Goal: Information Seeking & Learning: Compare options

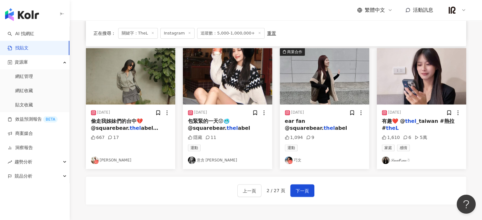
scroll to position [317, 0]
click at [410, 160] on link "𝒮𝓂𝒶𝓁𝓁 𝓈𝓊𝓃☃︎" at bounding box center [421, 160] width 79 height 8
click at [305, 194] on button "下一頁" at bounding box center [303, 190] width 24 height 13
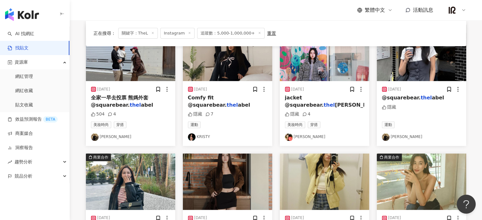
scroll to position [159, 0]
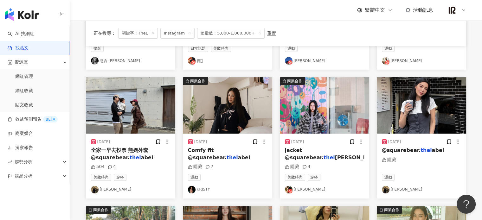
click at [136, 150] on span "全家一早去投票 熊媽外套 @squarebear." at bounding box center [120, 153] width 58 height 13
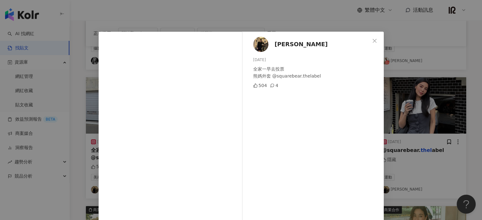
click at [472, 138] on div "Ruei L. 2024/1/13 全家一早去投票 熊媽外套 @squarebear.thelabel 504 4 查看原始貼文" at bounding box center [241, 110] width 482 height 220
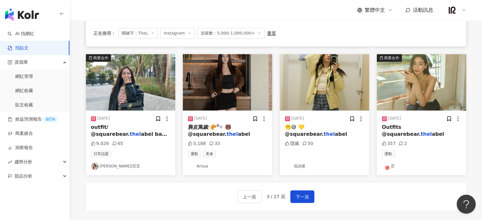
scroll to position [370, 0]
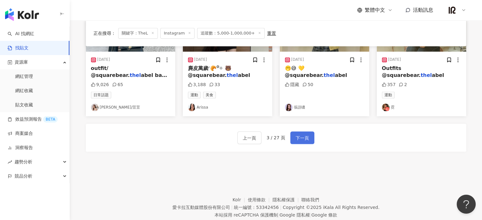
click at [302, 139] on span "下一頁" at bounding box center [302, 138] width 13 height 8
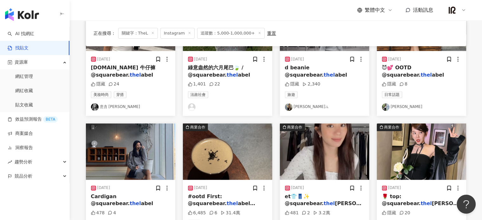
scroll to position [317, 0]
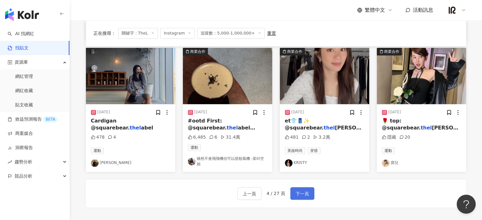
click at [309, 198] on button "下一頁" at bounding box center [303, 193] width 24 height 13
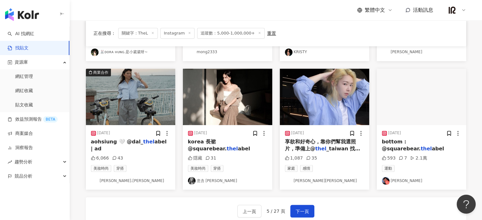
scroll to position [314, 0]
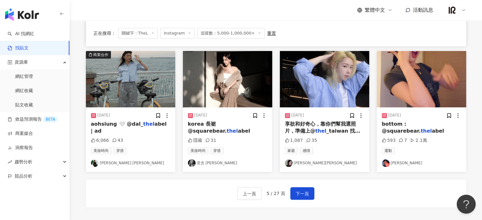
click at [302, 162] on link "查理布朗" at bounding box center [324, 164] width 79 height 8
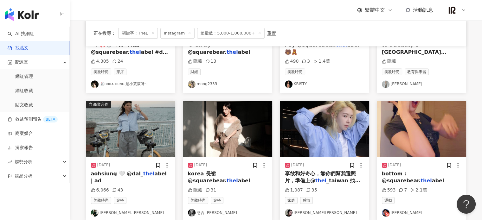
scroll to position [387, 0]
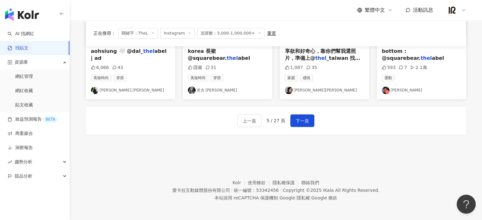
drag, startPoint x: 307, startPoint y: 124, endPoint x: 315, endPoint y: 114, distance: 12.9
click at [307, 124] on span "下一頁" at bounding box center [302, 121] width 13 height 8
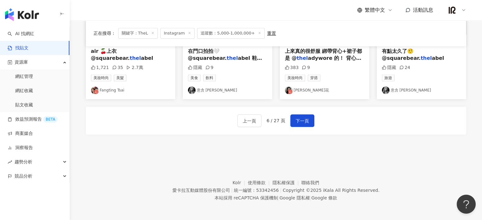
drag, startPoint x: 308, startPoint y: 120, endPoint x: 306, endPoint y: 40, distance: 79.3
click at [308, 120] on button "下一頁" at bounding box center [303, 120] width 24 height 13
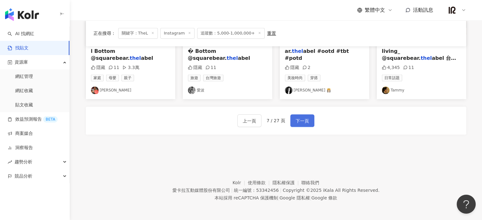
click at [308, 119] on span "下一頁" at bounding box center [302, 121] width 13 height 8
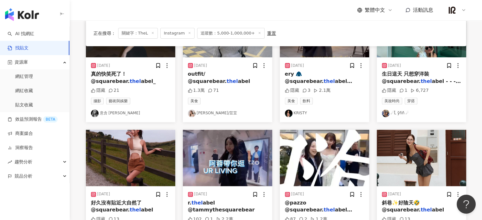
scroll to position [264, 0]
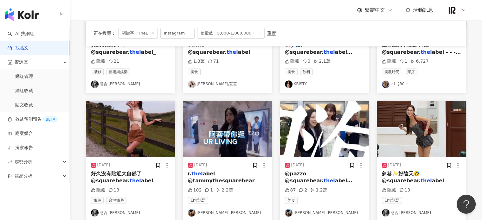
click at [153, 35] on span at bounding box center [152, 33] width 3 height 3
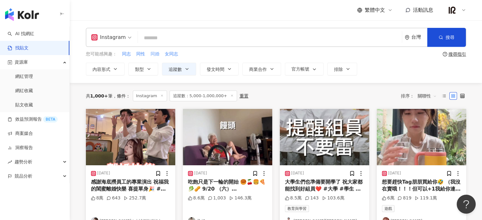
click at [152, 55] on span "同婚" at bounding box center [155, 54] width 9 height 6
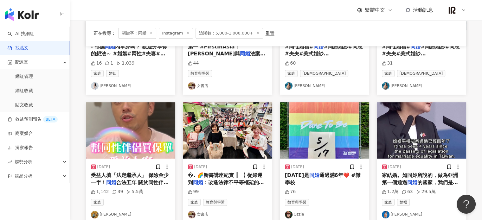
scroll to position [317, 0]
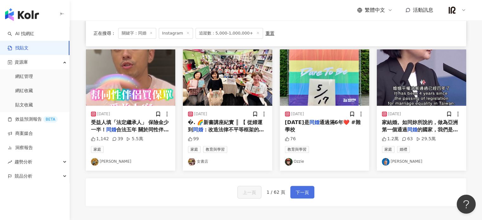
click at [307, 194] on span "下一頁" at bounding box center [302, 193] width 13 height 8
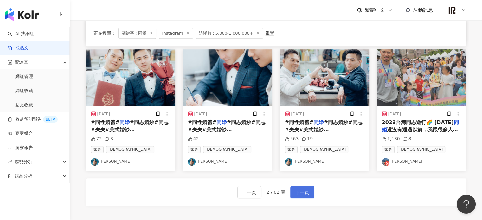
click at [308, 191] on span "下一頁" at bounding box center [302, 193] width 13 height 8
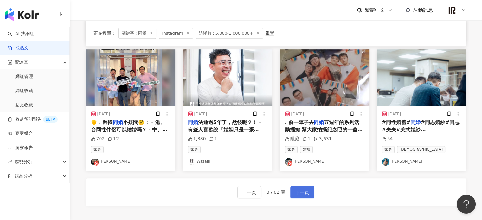
click at [307, 193] on span "下一頁" at bounding box center [302, 193] width 13 height 8
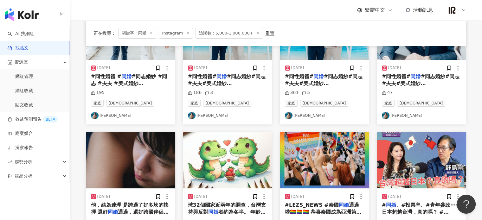
scroll to position [0, 0]
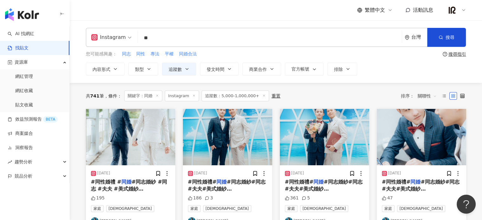
click at [154, 39] on input "**" at bounding box center [270, 38] width 259 height 14
type input "*"
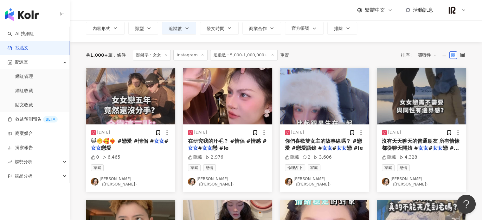
scroll to position [53, 0]
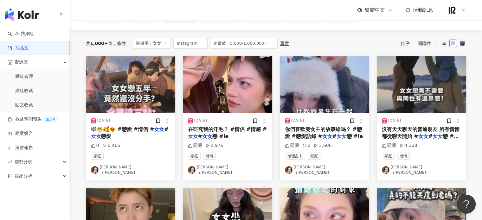
click at [219, 171] on link "毛妮芭（Nini）" at bounding box center [227, 170] width 79 height 11
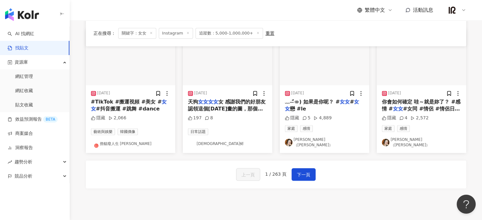
scroll to position [370, 0]
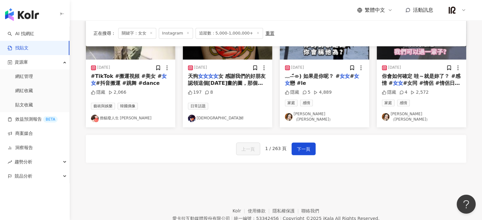
click at [316, 141] on div "上一頁 1 / 263 頁 下一頁" at bounding box center [276, 149] width 381 height 28
click at [312, 143] on button "下一頁" at bounding box center [304, 149] width 24 height 13
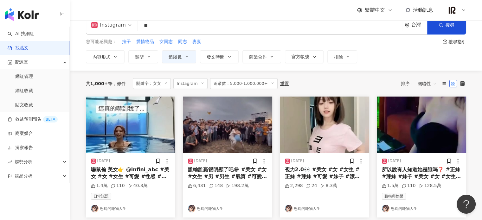
scroll to position [0, 0]
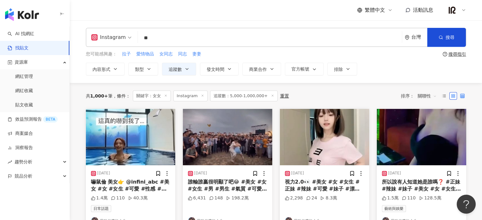
click at [460, 96] on label at bounding box center [463, 96] width 8 height 8
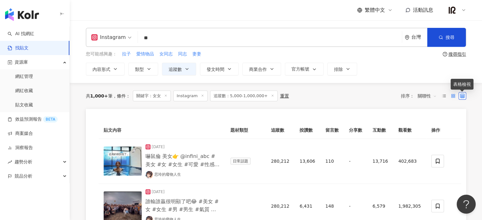
click at [452, 95] on rect at bounding box center [452, 94] width 1 height 1
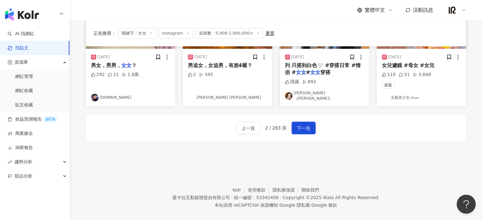
scroll to position [382, 0]
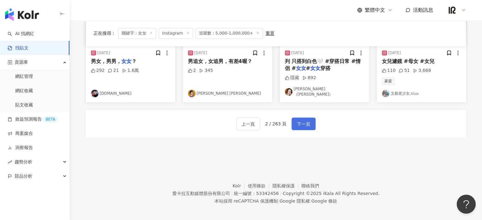
click at [300, 118] on button "下一頁" at bounding box center [304, 124] width 24 height 13
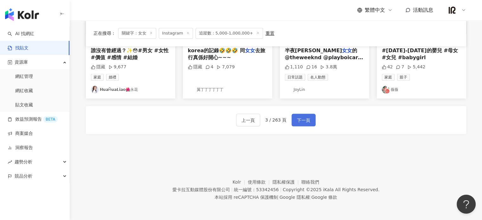
scroll to position [389, 0]
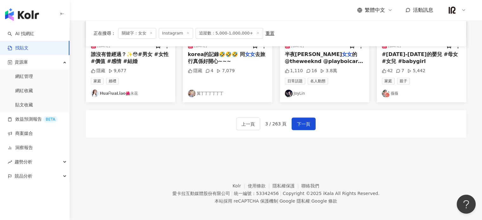
drag, startPoint x: 383, startPoint y: 106, endPoint x: 381, endPoint y: 127, distance: 21.4
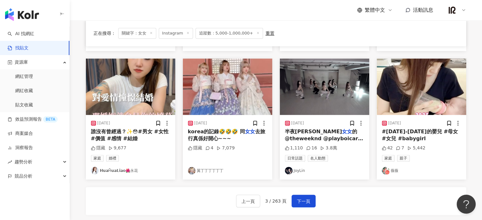
scroll to position [283, 0]
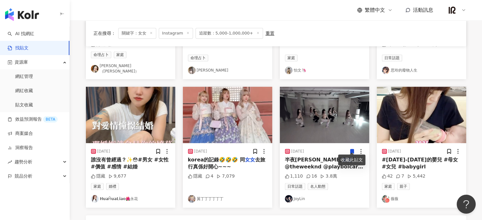
click at [212, 196] on link "翼丁丁丁丁丁丁" at bounding box center [227, 199] width 79 height 8
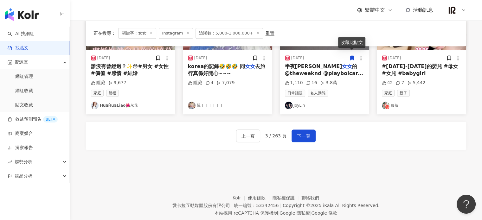
scroll to position [389, 0]
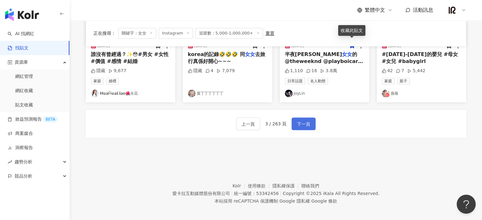
click at [302, 122] on span "下一頁" at bounding box center [303, 125] width 13 height 8
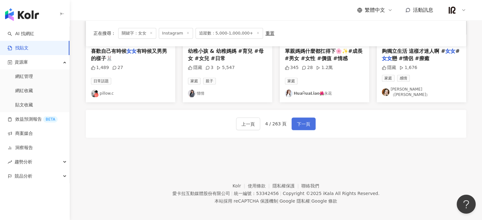
click at [307, 121] on span "下一頁" at bounding box center [303, 125] width 13 height 8
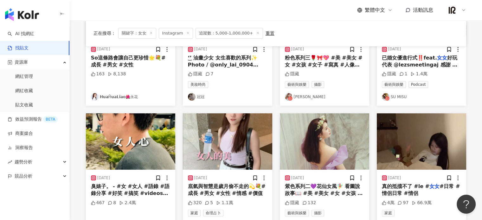
scroll to position [177, 0]
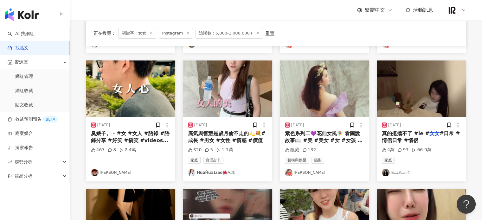
click at [408, 173] on link "𝒮𝓂𝒶𝓁𝓁 𝓈𝓊𝓃☃︎" at bounding box center [421, 173] width 79 height 8
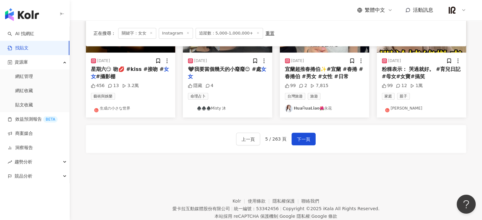
scroll to position [389, 0]
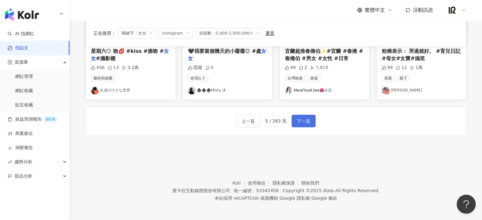
click at [303, 119] on span "下一頁" at bounding box center [303, 122] width 13 height 8
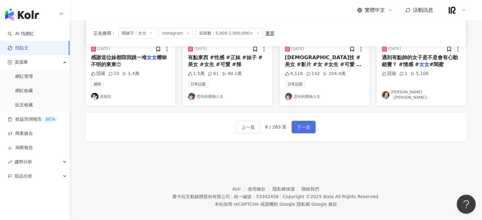
click at [308, 124] on span "下一頁" at bounding box center [303, 128] width 13 height 8
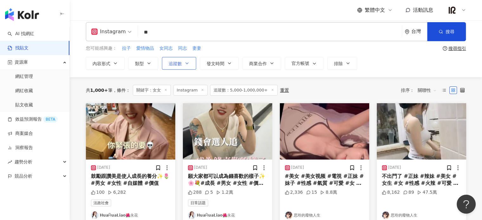
scroll to position [0, 0]
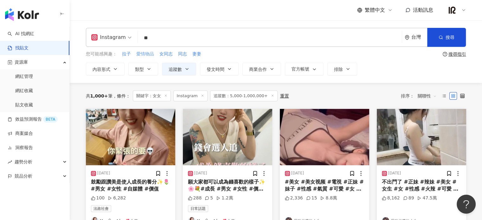
click at [150, 52] on span "愛情物品" at bounding box center [145, 54] width 18 height 6
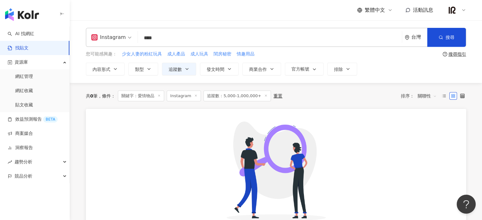
click at [167, 39] on input "****" at bounding box center [270, 38] width 259 height 14
type input "*"
type input "**"
click at [27, 37] on link "AI 找網紅" at bounding box center [21, 34] width 27 height 6
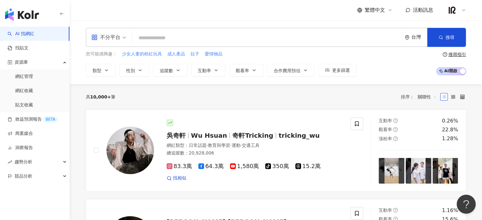
click at [166, 33] on input "search" at bounding box center [267, 38] width 265 height 12
click at [196, 53] on span "拉子" at bounding box center [195, 54] width 9 height 6
type input "**"
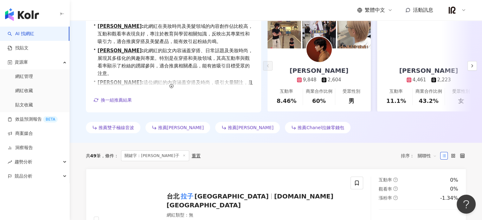
scroll to position [106, 0]
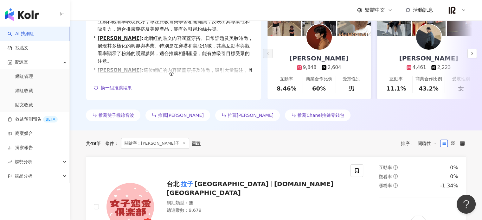
click at [467, 53] on link "林家葦 4,461 2,223 互動率 11.1% 商業合作比例 43.2% 受眾性別 女" at bounding box center [428, 67] width 103 height 63
click at [472, 52] on icon "button" at bounding box center [472, 53] width 5 height 5
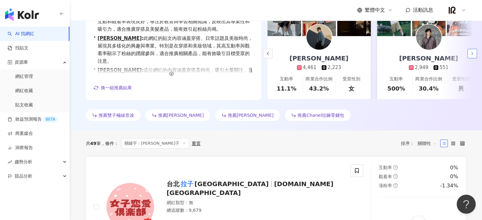
click at [471, 52] on icon "button" at bounding box center [472, 53] width 5 height 5
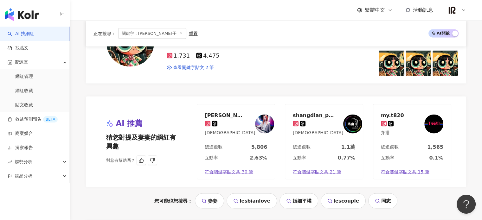
scroll to position [1321, 0]
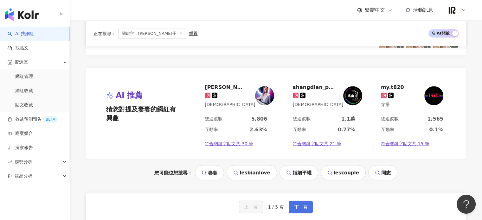
click at [303, 205] on span "下一頁" at bounding box center [300, 207] width 13 height 5
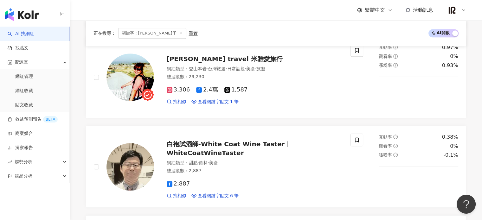
scroll to position [1294, 0]
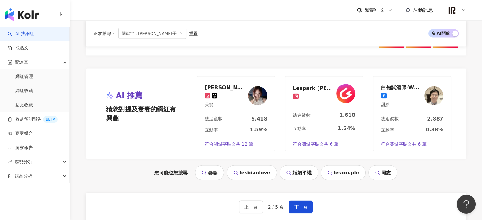
click at [348, 171] on link "lescouple" at bounding box center [343, 173] width 45 height 15
click at [247, 168] on link "lesbianlove" at bounding box center [252, 173] width 50 height 15
click at [258, 168] on link "lesbianlove" at bounding box center [252, 173] width 50 height 15
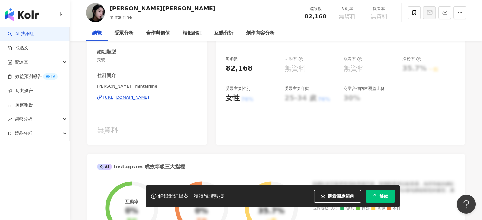
scroll to position [106, 0]
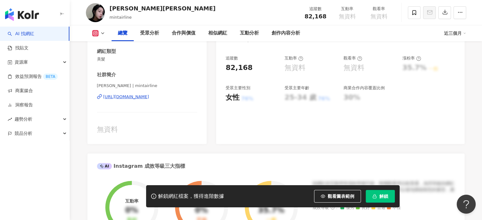
click at [149, 99] on div "https://www.instagram.com/mintairline/" at bounding box center [126, 97] width 46 height 6
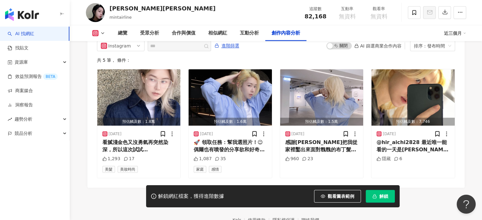
scroll to position [2004, 0]
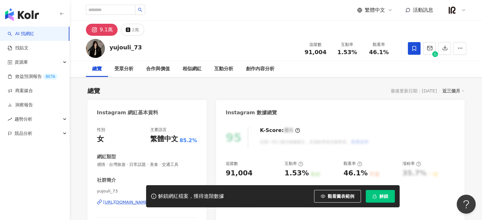
scroll to position [159, 0]
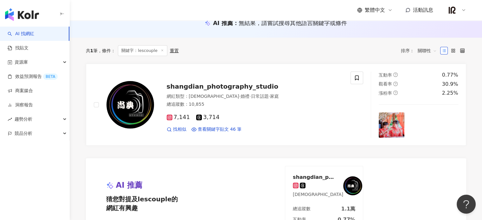
scroll to position [40, 0]
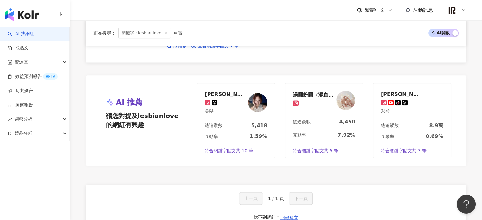
scroll to position [793, 0]
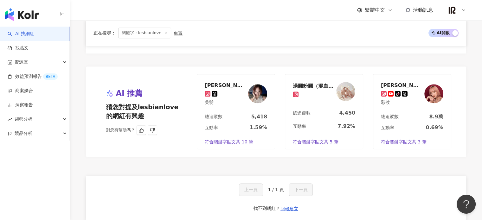
click at [220, 85] on div "[PERSON_NAME]?Ling" at bounding box center [225, 85] width 41 height 6
click at [389, 86] on div "TING LIN" at bounding box center [401, 85] width 41 height 6
click at [390, 83] on div "TING LIN" at bounding box center [401, 85] width 41 height 6
click at [304, 140] on span "符合關鍵字貼文共 5 筆" at bounding box center [316, 142] width 46 height 6
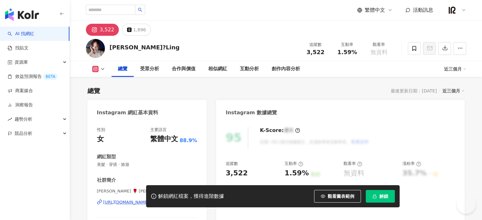
scroll to position [106, 0]
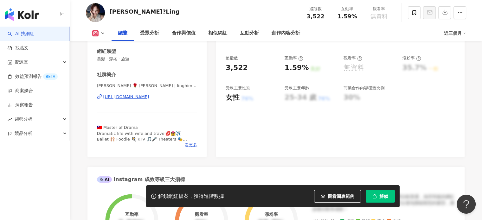
click at [149, 97] on div "https://www.instagram.com/linghime156/" at bounding box center [126, 97] width 46 height 6
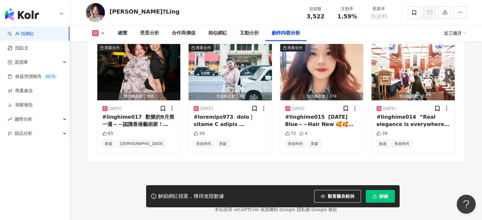
scroll to position [1951, 0]
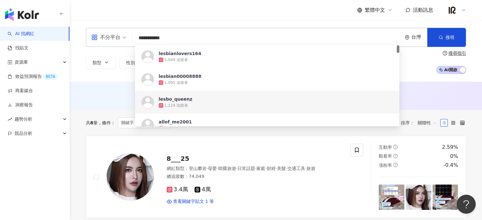
click at [80, 102] on div "AI 推薦 ： 無結果，請嘗試搜尋其他語言關鍵字或條件" at bounding box center [276, 97] width 406 height 12
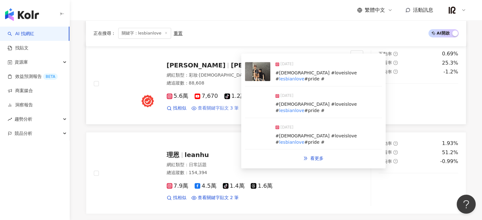
scroll to position [264, 0]
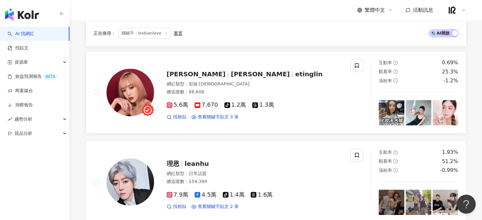
click at [231, 75] on span "TingLin婷" at bounding box center [260, 74] width 59 height 8
click at [182, 106] on span "5.6萬" at bounding box center [178, 105] width 22 height 7
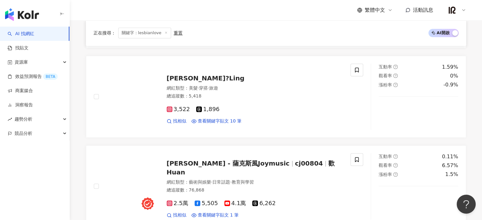
scroll to position [528, 0]
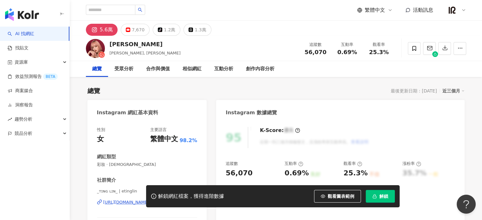
scroll to position [53, 0]
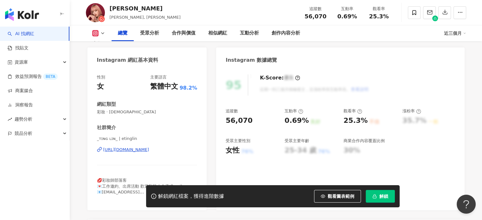
click at [149, 148] on div "https://www.instagram.com/etinglin/" at bounding box center [126, 150] width 46 height 6
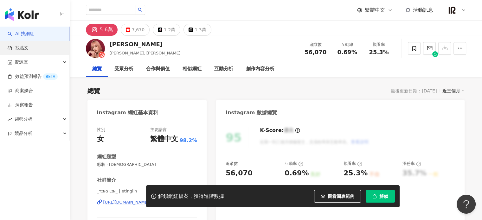
click at [29, 48] on link "找貼文" at bounding box center [18, 48] width 21 height 6
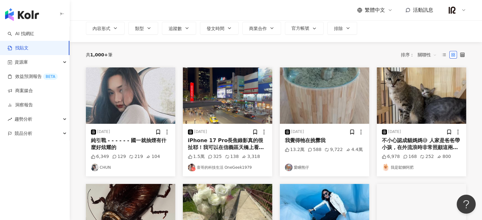
scroll to position [53, 0]
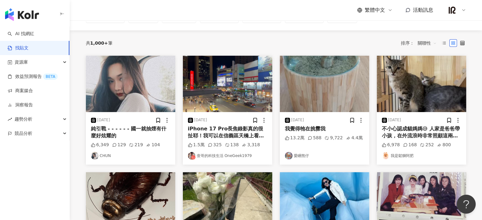
click at [114, 132] on div "純引戰 - - - - - - 國一就抽煙有什麼好炫耀的" at bounding box center [130, 133] width 79 height 14
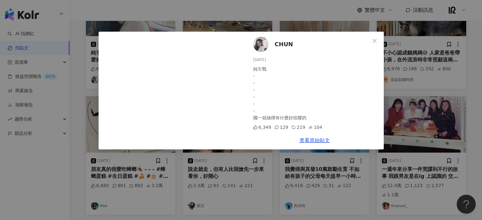
scroll to position [159, 0]
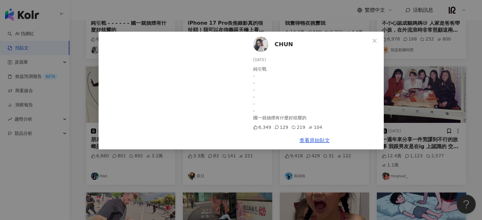
click at [469, 157] on div "CHUN 2025/9/19 純引戰 - - - - - - 國一就抽煙有什麼好炫耀的 6,349 129 219 104 查看原始貼文" at bounding box center [241, 110] width 482 height 220
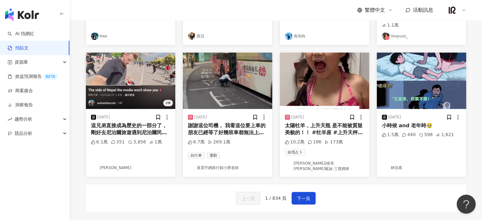
scroll to position [317, 0]
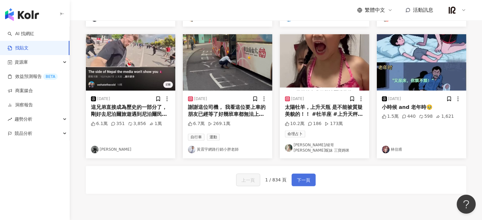
click at [304, 177] on span "下一頁" at bounding box center [303, 181] width 13 height 8
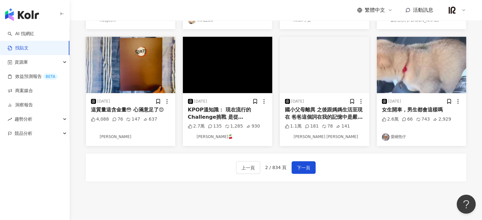
scroll to position [364, 0]
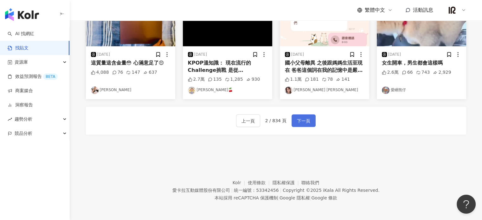
click at [301, 117] on span "下一頁" at bounding box center [303, 121] width 13 height 8
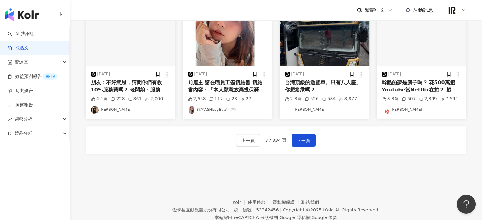
scroll to position [352, 0]
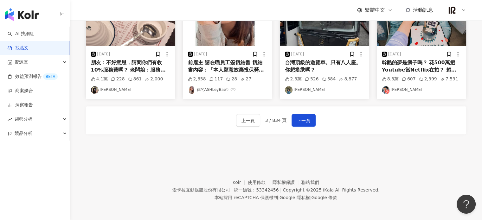
drag, startPoint x: 301, startPoint y: 125, endPoint x: 300, endPoint y: 129, distance: 4.2
click at [301, 126] on button "下一頁" at bounding box center [304, 120] width 24 height 13
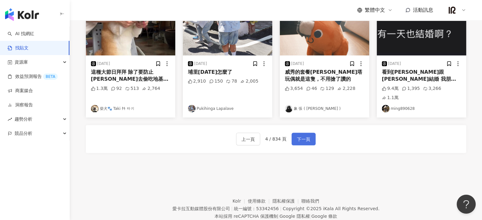
click at [306, 136] on span "下一頁" at bounding box center [303, 140] width 13 height 8
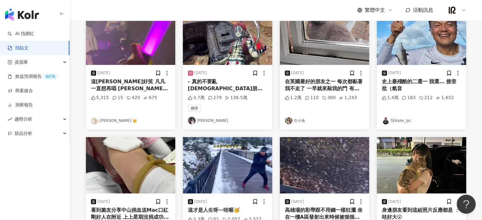
scroll to position [153, 0]
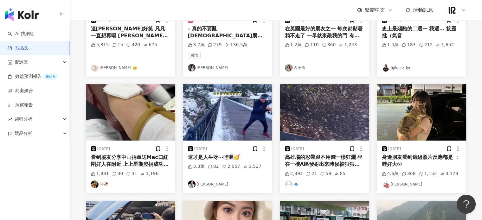
click at [422, 117] on img "button" at bounding box center [421, 112] width 89 height 56
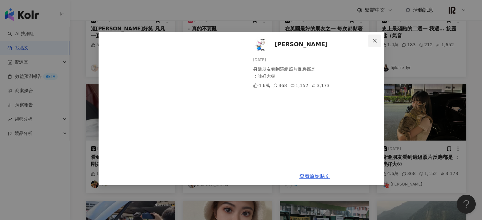
click at [375, 38] on icon "close" at bounding box center [374, 40] width 5 height 5
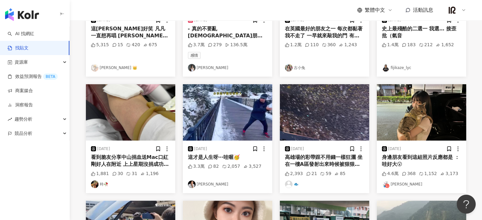
click at [478, 80] on div "共 1,000+ 筆 排序： 關聯性 2025/9/14 這段超好笑 凡凡一直想再唱 婁公說不行 凡硬要唱 原來是為了鋪梗🤣🤣🤣🤣 真是不小心哈哈哈哈哈 在現…" at bounding box center [276, 146] width 406 height 432
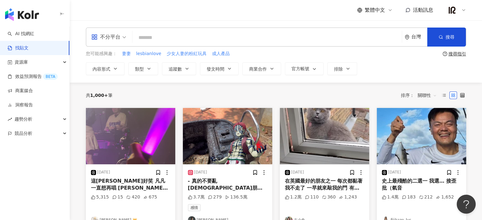
scroll to position [0, 0]
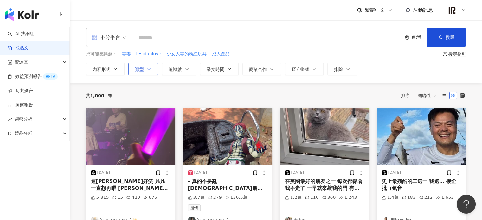
click at [143, 68] on span "類型" at bounding box center [139, 69] width 9 height 5
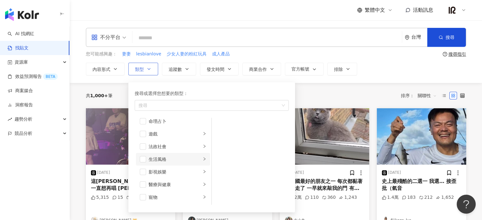
scroll to position [159, 0]
click at [180, 173] on li "感情" at bounding box center [173, 170] width 74 height 13
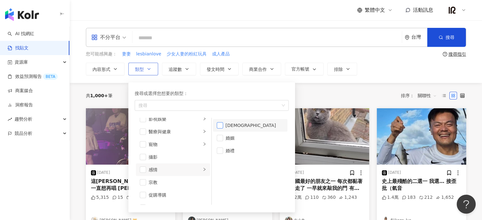
click at [218, 125] on span "button" at bounding box center [220, 125] width 6 height 6
click at [354, 91] on div "共 1,000+ 筆 排序： 關聯性" at bounding box center [276, 96] width 381 height 10
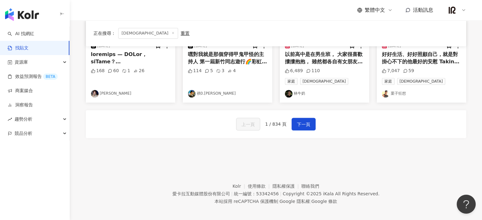
scroll to position [377, 0]
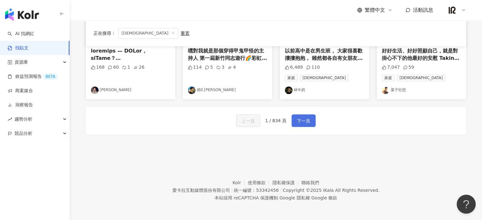
click at [305, 121] on span "下一頁" at bounding box center [303, 121] width 13 height 8
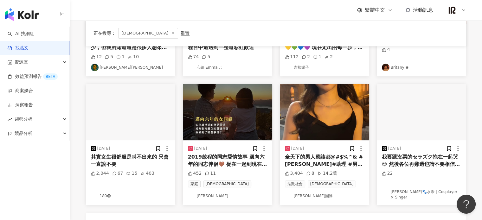
scroll to position [271, 0]
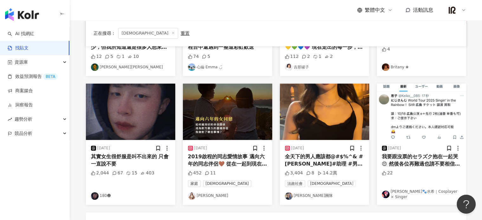
click at [227, 158] on div "2019啟程的同志愛情故事 邁向六年的同志伴侶🤎 從在一起到現在幾乎350天都在一起 沒有分開超過4天的伴侶 。適時的給出一點儀式感： 在乎的不是送什麼，而是…" at bounding box center [227, 161] width 79 height 14
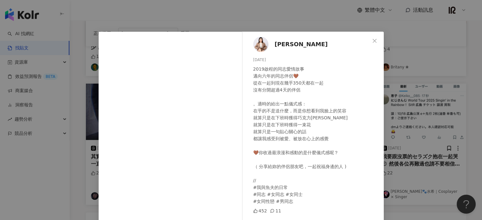
click at [284, 44] on span "小兆" at bounding box center [301, 44] width 53 height 9
click at [246, 117] on div "小兆 2025/9/16 2019啟程的同志愛情故事 邁向六年的同志伴侶🤎 從在一起到現在幾乎350天都在一起 沒有分開超過4天的伴侶 。適時的給出一點儀式感…" at bounding box center [315, 128] width 138 height 192
click at [303, 3] on div "小兆 2025/9/16 2019啟程的同志愛情故事 邁向六年的同志伴侶🤎 從在一起到現在幾乎350天都在一起 沒有分開超過4天的伴侶 。適時的給出一點儀式感…" at bounding box center [241, 110] width 482 height 220
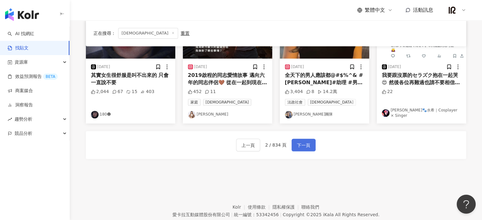
scroll to position [377, 0]
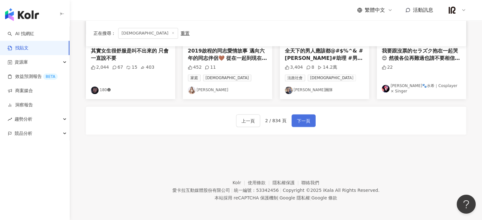
click at [306, 118] on span "下一頁" at bounding box center [303, 121] width 13 height 8
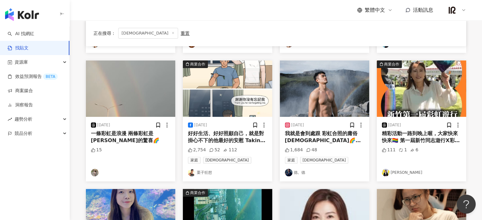
scroll to position [0, 0]
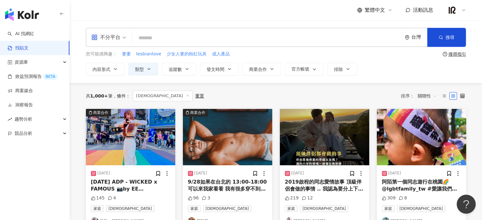
click at [187, 36] on input "search" at bounding box center [267, 38] width 265 height 14
type input "*"
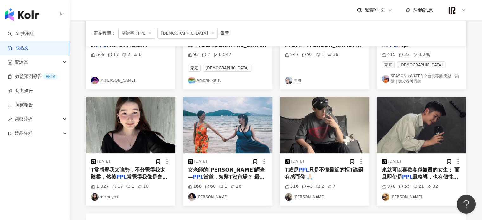
scroll to position [159, 0]
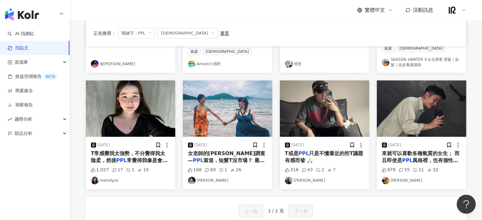
click at [132, 158] on span "常覺得我像是會跟男人跑的女同志：）" at bounding box center [129, 164] width 77 height 13
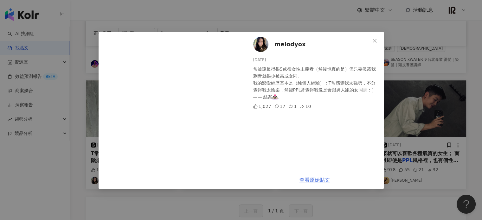
click at [315, 180] on link "查看原始貼文" at bounding box center [315, 180] width 30 height 6
click at [303, 22] on div "melodyox 2025/4/7 常被說長得很S或很女性主義者（然後也真的是）但只要沒露我刺青就很少被當成女同。 我的戀愛經歷基本是（純個人經驗）：T常感覺…" at bounding box center [241, 110] width 482 height 220
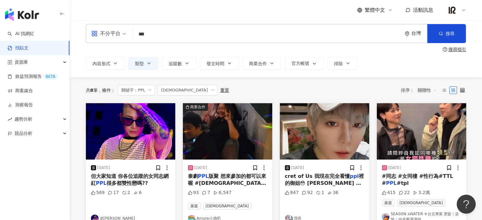
scroll to position [0, 0]
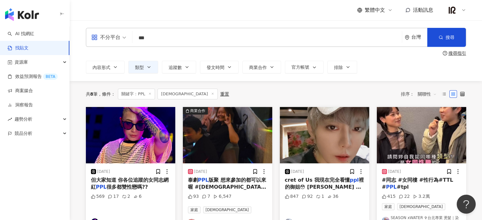
drag, startPoint x: 151, startPoint y: 39, endPoint x: 110, endPoint y: 38, distance: 40.6
click at [110, 38] on div "不分平台 *** 台灣 搜尋" at bounding box center [276, 37] width 381 height 19
type input "***"
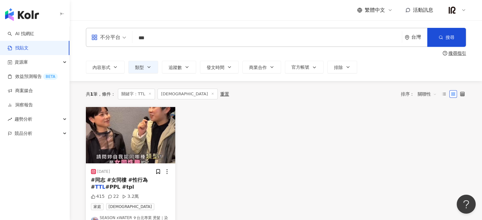
scroll to position [53, 0]
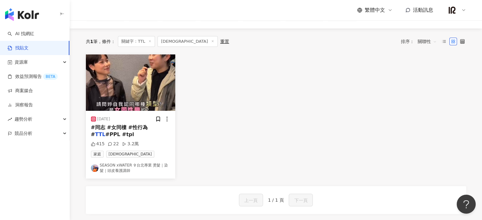
click at [147, 89] on img "button" at bounding box center [130, 83] width 89 height 56
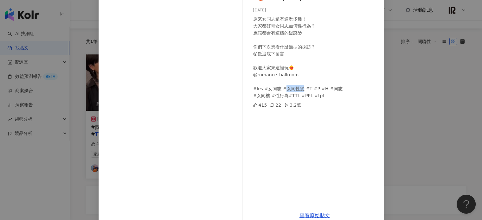
drag, startPoint x: 297, startPoint y: 89, endPoint x: 278, endPoint y: 87, distance: 18.2
click at [278, 87] on div "原來女同志還有這麼多種！ 大家都好奇女同志如何性行為？ 應該都會有這樣的疑惑😳 你們下次想看什麼類型的採訪？ 😝歡迎底下留言 歡迎大家來這裡玩❤️‍🔥 @ro…" at bounding box center [316, 58] width 126 height 84
copy div "戀 #T"
click at [407, 90] on div "SEASON xWATER ✞台北專業 燙髮｜染髮｜頭皮養護講師 2025/4/27 原來女同志還有這麼多種！ 大家都好奇女同志如何性行為？ 應該都會有這樣的…" at bounding box center [241, 110] width 482 height 220
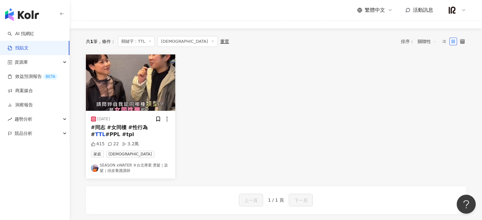
scroll to position [0, 0]
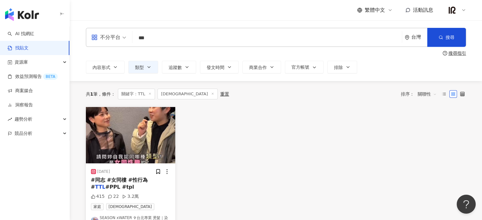
drag, startPoint x: 154, startPoint y: 35, endPoint x: 113, endPoint y: 38, distance: 41.0
click at [113, 38] on div "不分平台 TTL *** 台灣 搜尋" at bounding box center [276, 37] width 381 height 19
click at [150, 95] on icon at bounding box center [149, 93] width 3 height 3
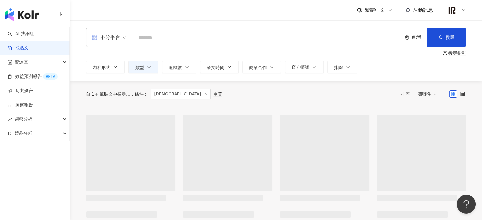
click at [155, 35] on input "search" at bounding box center [267, 38] width 265 height 14
paste input "****"
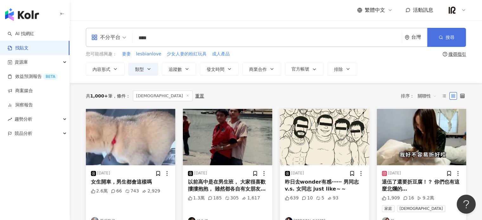
click at [448, 36] on span "搜尋" at bounding box center [450, 37] width 9 height 5
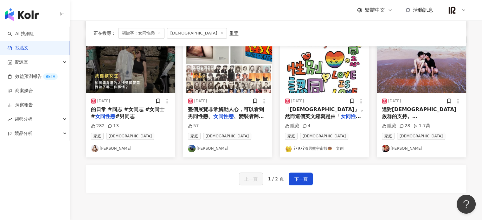
scroll to position [370, 0]
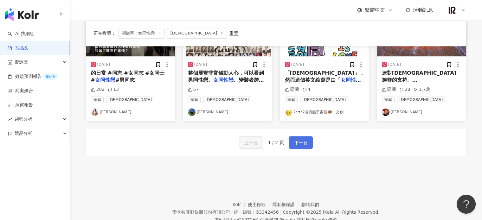
click at [303, 145] on span "下一頁" at bounding box center [300, 143] width 13 height 8
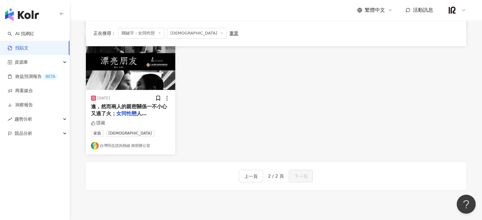
scroll to position [185, 0]
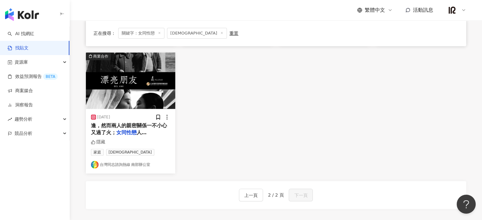
click at [120, 165] on link "台灣同志諮詢熱線 南部辦公室" at bounding box center [130, 165] width 79 height 8
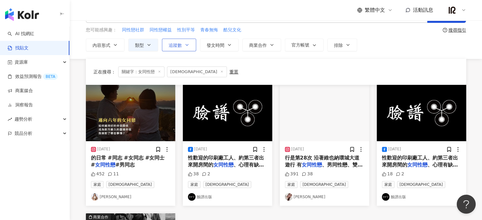
scroll to position [0, 0]
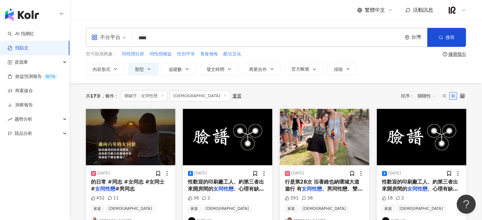
drag, startPoint x: 167, startPoint y: 36, endPoint x: 102, endPoint y: 36, distance: 65.3
click at [102, 36] on div "不分平台 **** 台灣 搜尋" at bounding box center [276, 37] width 381 height 19
paste input "search"
type input "**"
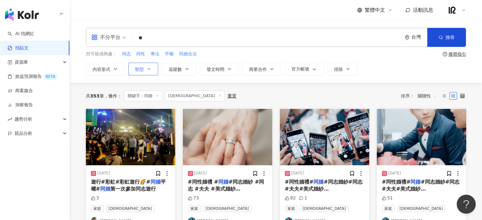
click at [150, 73] on button "類型" at bounding box center [143, 69] width 30 height 13
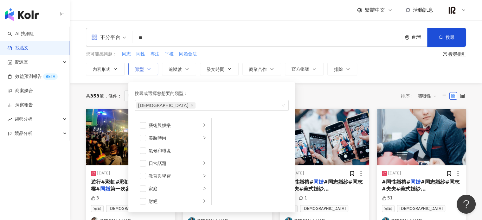
click at [151, 70] on button "類型 搜尋或選擇您想要的類型： LGBT 藝術與娛樂 美妝時尚 氣候和環境 日常話題 教育與學習 家庭 財經 美食 命理占卜 遊戲 法政社會 生活風格 影視娛…" at bounding box center [143, 69] width 30 height 13
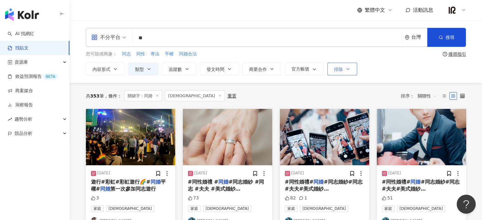
click at [349, 70] on icon "button" at bounding box center [348, 69] width 5 height 5
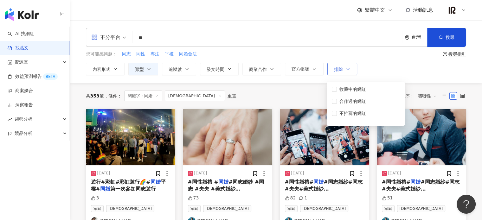
click at [349, 70] on icon "button" at bounding box center [348, 69] width 5 height 5
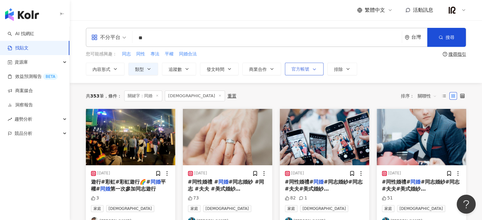
click at [315, 71] on icon "button" at bounding box center [314, 69] width 5 height 5
click at [310, 71] on span "button" at bounding box center [314, 69] width 8 height 5
click at [259, 71] on span "商業合作" at bounding box center [258, 69] width 18 height 5
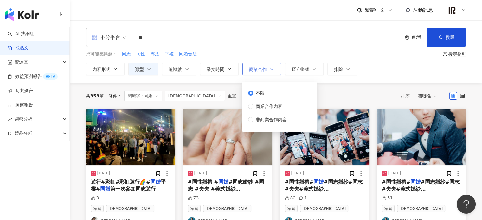
click at [259, 71] on span "商業合作" at bounding box center [258, 69] width 18 height 5
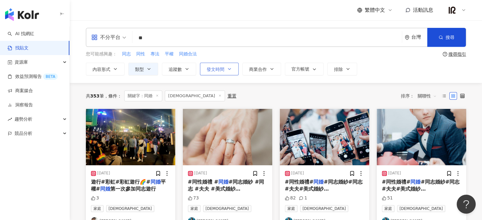
click at [232, 71] on button "發文時間" at bounding box center [219, 69] width 39 height 13
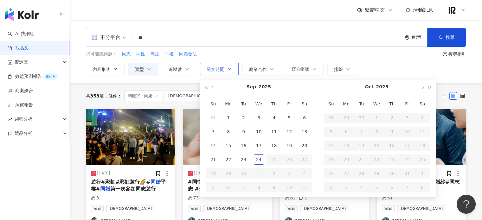
click at [232, 71] on button "發文時間" at bounding box center [219, 69] width 39 height 13
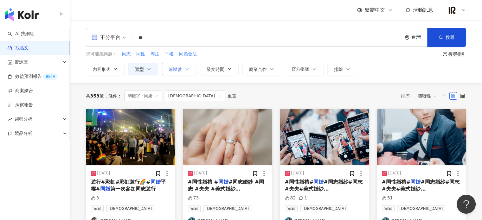
click at [182, 68] on button "追蹤數" at bounding box center [179, 69] width 34 height 13
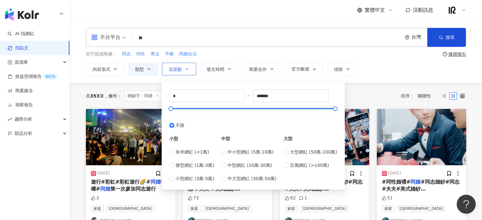
click at [182, 68] on button "追蹤數" at bounding box center [179, 69] width 34 height 13
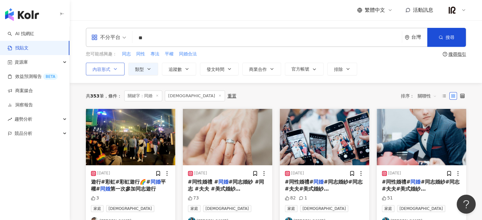
click at [120, 73] on button "內容形式" at bounding box center [105, 69] width 39 height 13
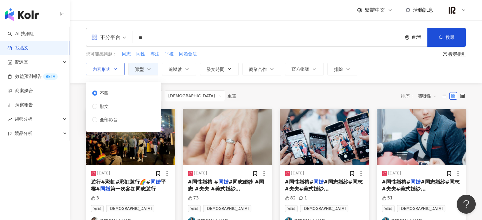
click at [122, 71] on button "內容形式" at bounding box center [105, 69] width 39 height 13
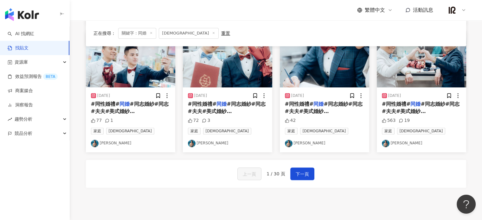
scroll to position [317, 0]
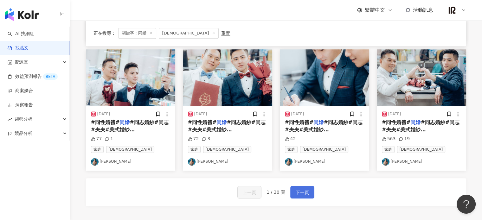
click at [296, 190] on span "下一頁" at bounding box center [302, 193] width 13 height 8
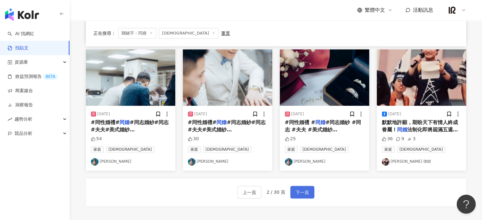
click at [297, 192] on span "下一頁" at bounding box center [302, 193] width 13 height 8
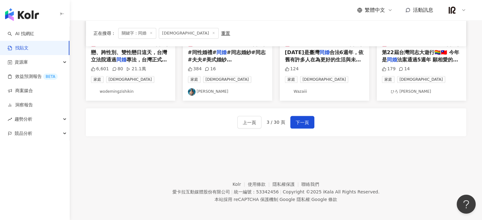
scroll to position [389, 0]
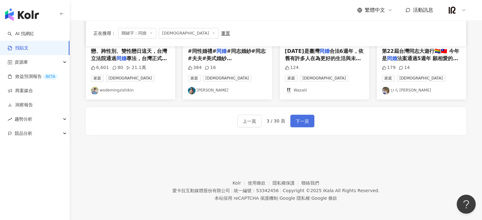
click at [307, 122] on span "下一頁" at bounding box center [302, 122] width 13 height 8
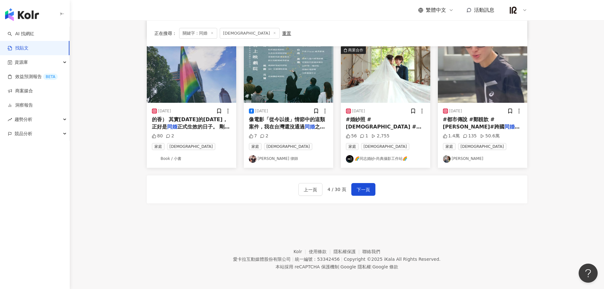
scroll to position [321, 0]
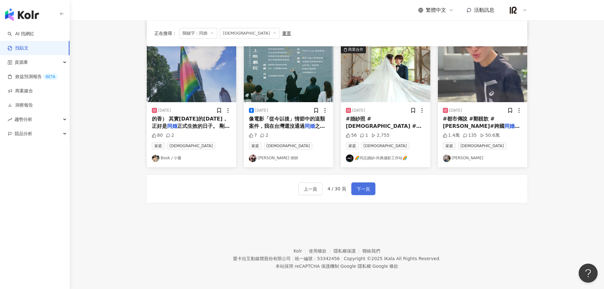
click at [369, 187] on span "下一頁" at bounding box center [363, 189] width 13 height 8
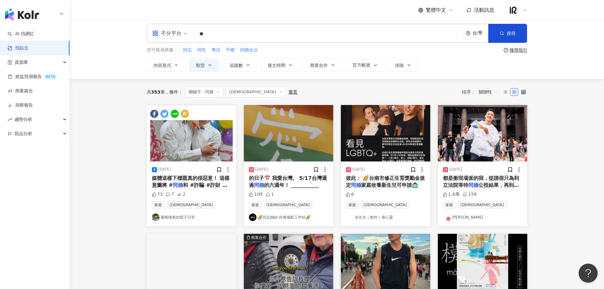
scroll to position [0, 0]
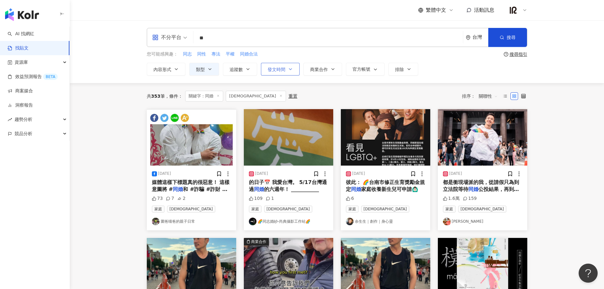
click at [293, 72] on button "發文時間" at bounding box center [280, 69] width 39 height 13
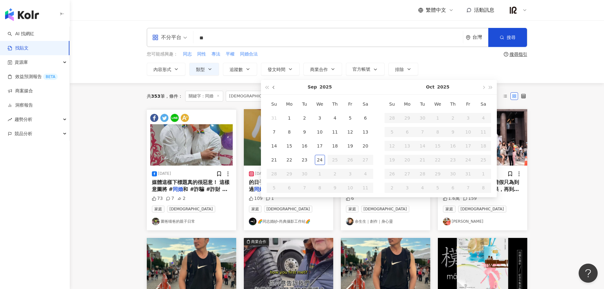
click at [273, 89] on button "button" at bounding box center [274, 87] width 7 height 14
type input "**********"
click at [272, 116] on div "1" at bounding box center [274, 118] width 10 height 10
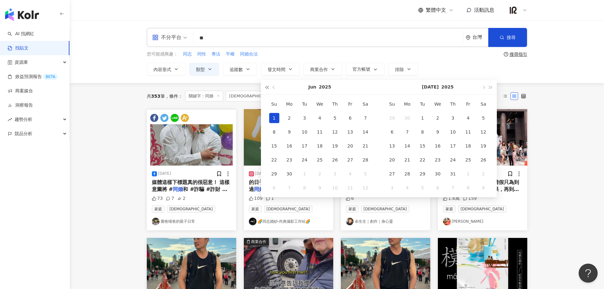
click at [270, 89] on button "button" at bounding box center [267, 87] width 7 height 14
click at [482, 101] on main "不分平台 ** 台灣 搜尋 您可能感興趣： 同志 同性 專法 平權 同婚合法 搜尋指引 內容形式 類型 追蹤數 發文時間 Jun 2024 Su Mo Tu …" at bounding box center [337, 281] width 534 height 522
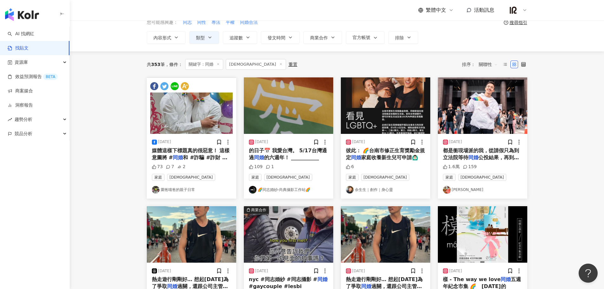
scroll to position [53, 0]
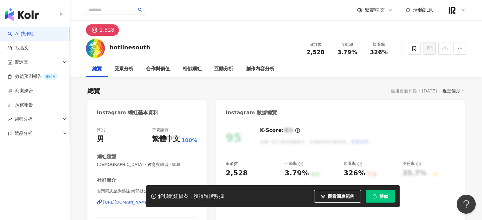
scroll to position [106, 0]
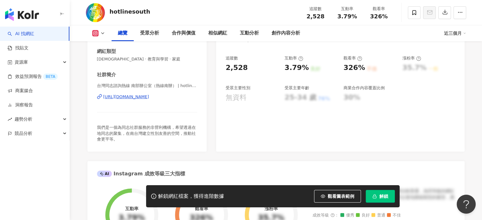
click at [138, 98] on div "[URL][DOMAIN_NAME]" at bounding box center [126, 97] width 46 height 6
